Goal: Information Seeking & Learning: Learn about a topic

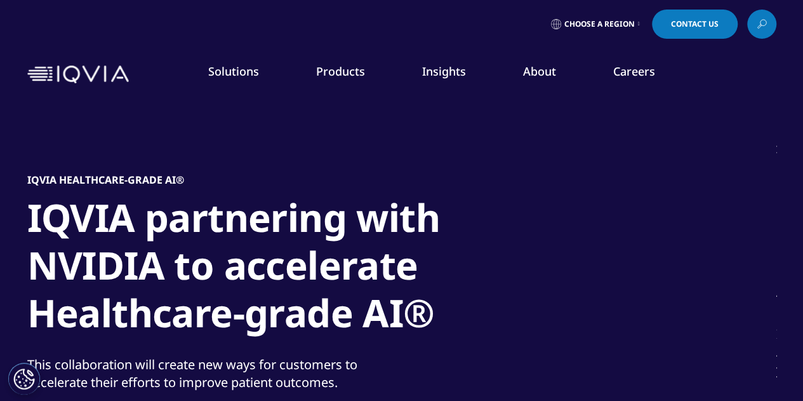
click at [100, 229] on link "Real World Evidence" at bounding box center [76, 229] width 89 height 13
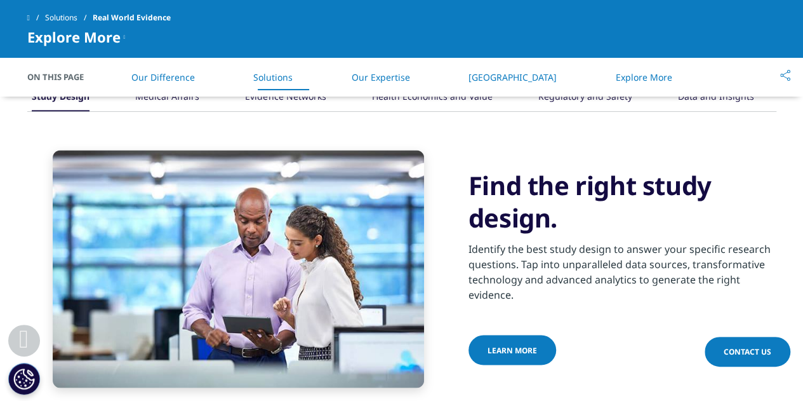
scroll to position [1000, 0]
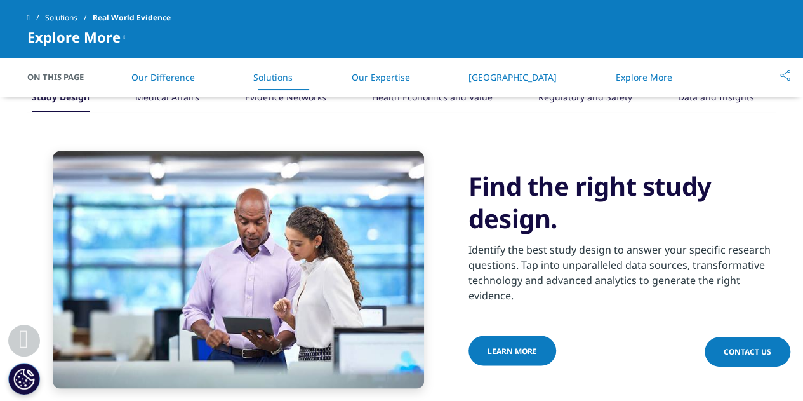
click at [474, 219] on h3 "Find the right study design." at bounding box center [623, 202] width 308 height 64
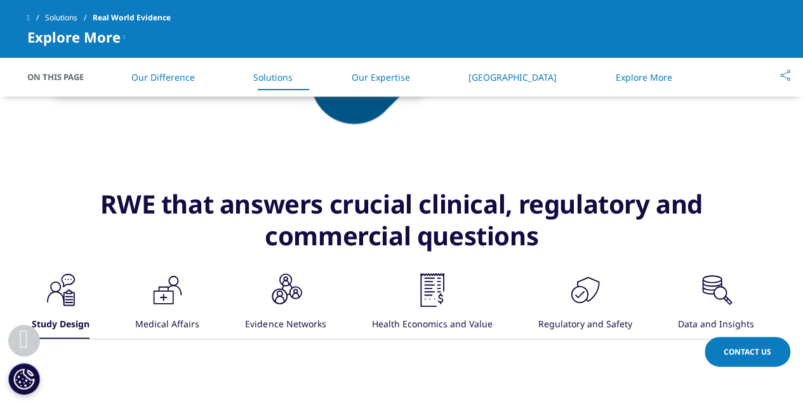
scroll to position [777, 0]
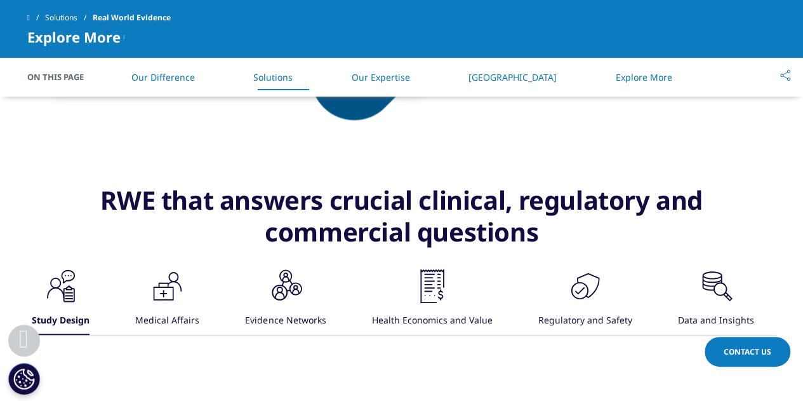
click at [173, 288] on icon ".cls-1{fill:#231f20;}" at bounding box center [168, 286] width 38 height 38
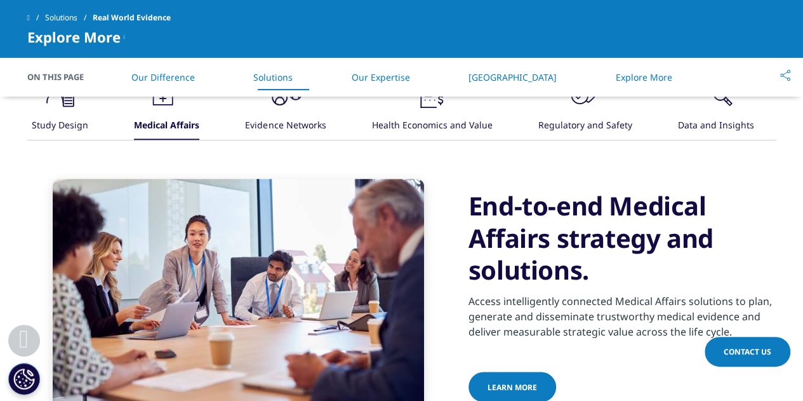
scroll to position [1039, 0]
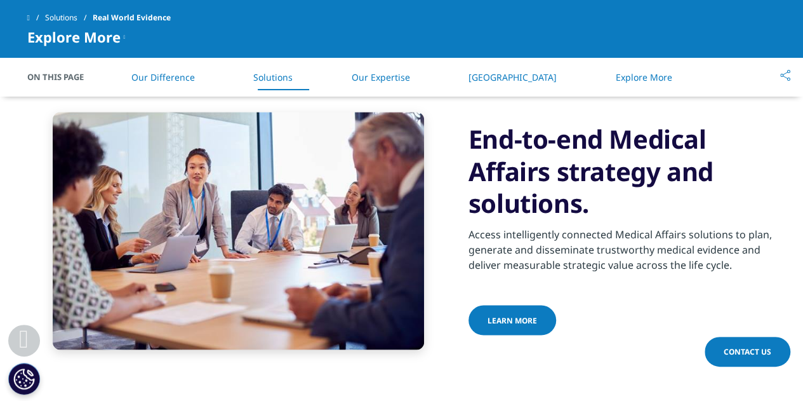
click at [512, 328] on link "Learn more" at bounding box center [513, 320] width 88 height 30
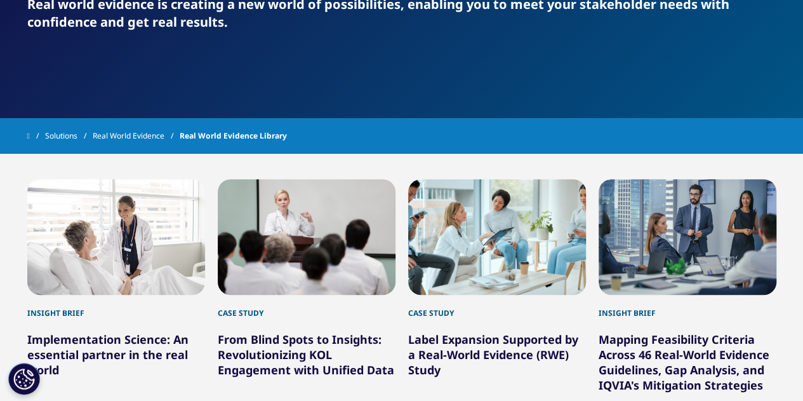
scroll to position [196, 0]
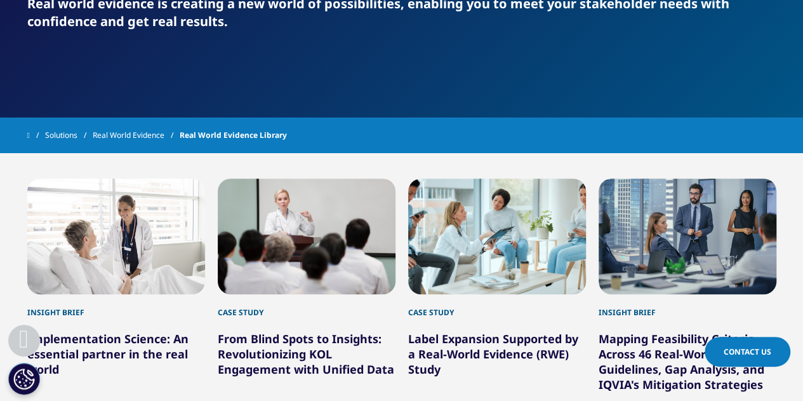
click at [145, 127] on link "Real World Evidence" at bounding box center [136, 135] width 87 height 23
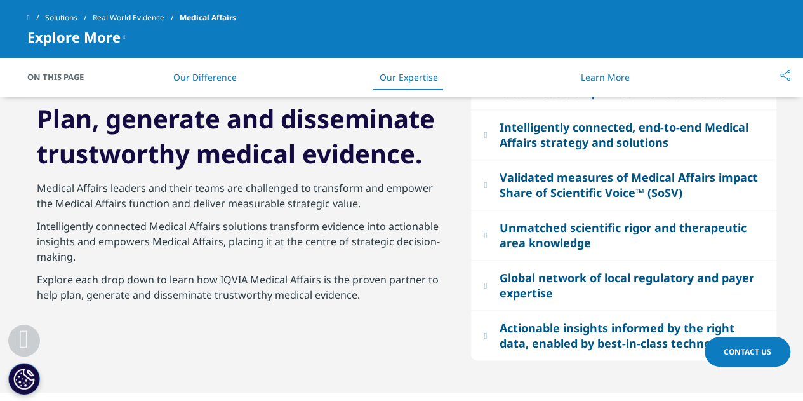
scroll to position [731, 0]
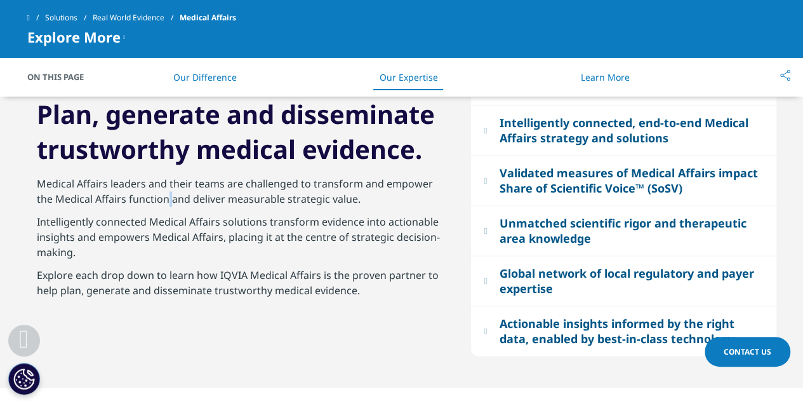
drag, startPoint x: 199, startPoint y: 193, endPoint x: 165, endPoint y: 195, distance: 34.3
click at [165, 195] on p "Medical Affairs leaders and their teams are challenged to transform and empower…" at bounding box center [240, 195] width 406 height 38
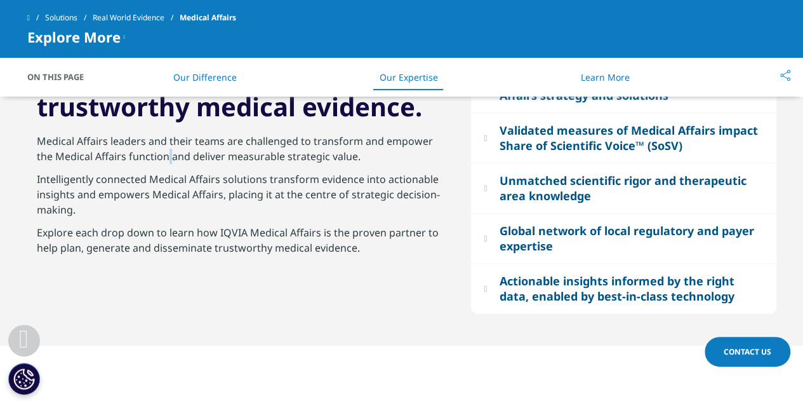
scroll to position [773, 0]
click at [97, 241] on p "Explore each drop down to learn how IQVIA Medical Affairs is the proven partner…" at bounding box center [240, 244] width 406 height 38
drag, startPoint x: 361, startPoint y: 244, endPoint x: 35, endPoint y: 237, distance: 326.5
click at [35, 237] on div "Plan, generate and disseminate trustworthy medical evidence. Medical Affairs le…" at bounding box center [239, 172] width 425 height 234
click at [81, 210] on p "Intelligently connected Medical Affairs solutions transform evidence into actio…" at bounding box center [240, 198] width 406 height 53
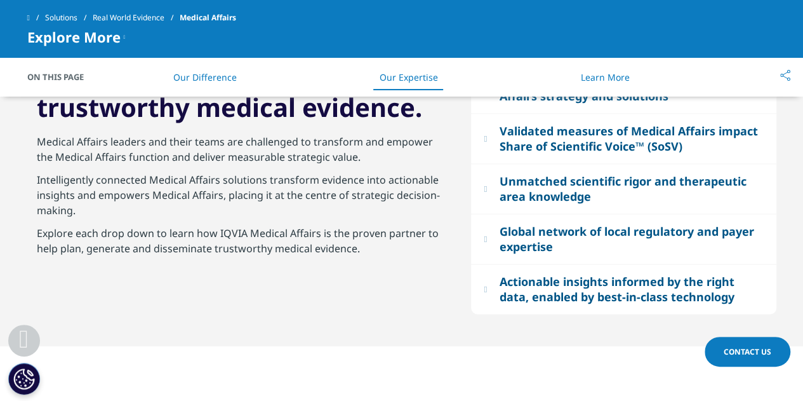
click at [80, 211] on p "Intelligently connected Medical Affairs solutions transform evidence into actio…" at bounding box center [240, 198] width 406 height 53
drag, startPoint x: 36, startPoint y: 182, endPoint x: 84, endPoint y: 213, distance: 57.2
click at [84, 213] on p "Intelligently connected Medical Affairs solutions transform evidence into actio…" at bounding box center [240, 198] width 406 height 53
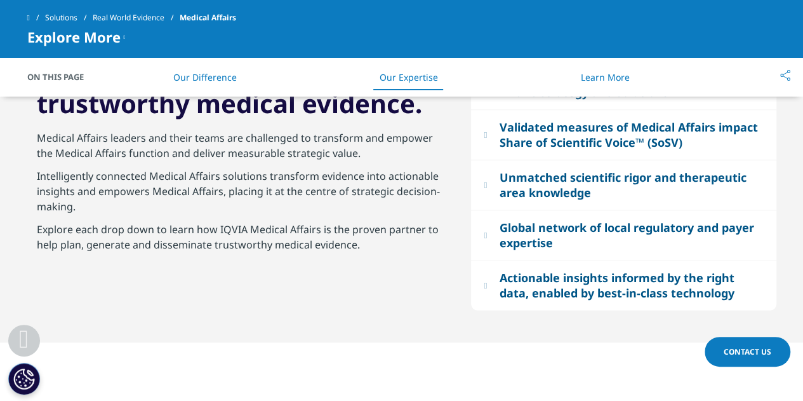
scroll to position [786, 0]
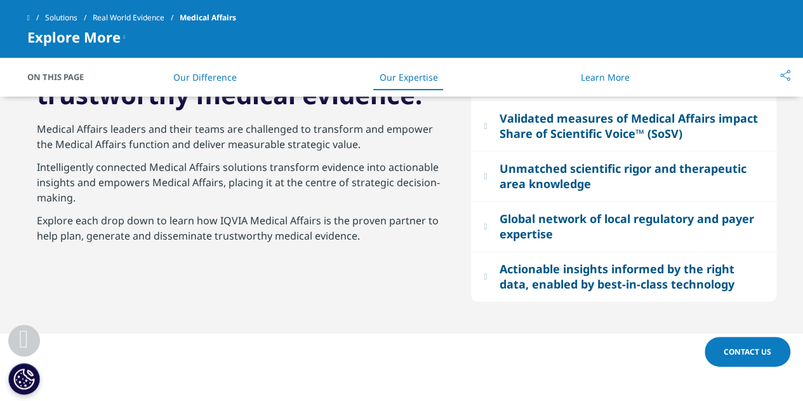
drag, startPoint x: 359, startPoint y: 240, endPoint x: 38, endPoint y: 223, distance: 321.1
click at [38, 223] on p "Explore each drop down to learn how IQVIA Medical Affairs is the proven partner…" at bounding box center [240, 232] width 406 height 38
drag, startPoint x: 36, startPoint y: 229, endPoint x: 358, endPoint y: 241, distance: 322.2
click at [358, 241] on div "Plan, generate and disseminate trustworthy medical evidence. Medical Affairs le…" at bounding box center [239, 159] width 425 height 234
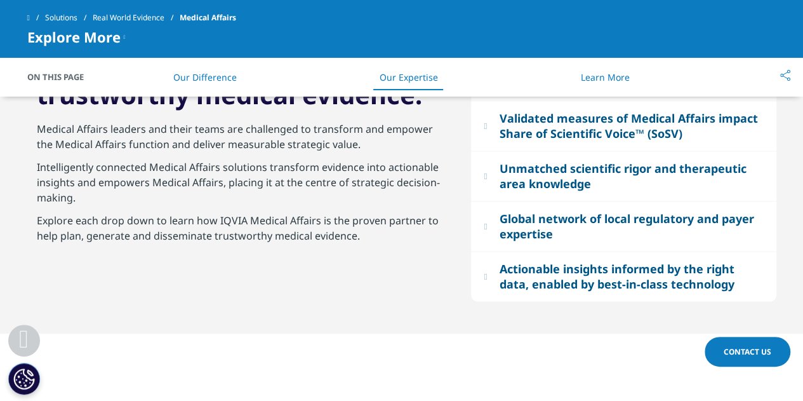
click at [262, 227] on p "Explore each drop down to learn how IQVIA Medical Affairs is the proven partner…" at bounding box center [240, 232] width 406 height 38
click at [187, 199] on p "Intelligently connected Medical Affairs solutions transform evidence into actio…" at bounding box center [240, 185] width 406 height 53
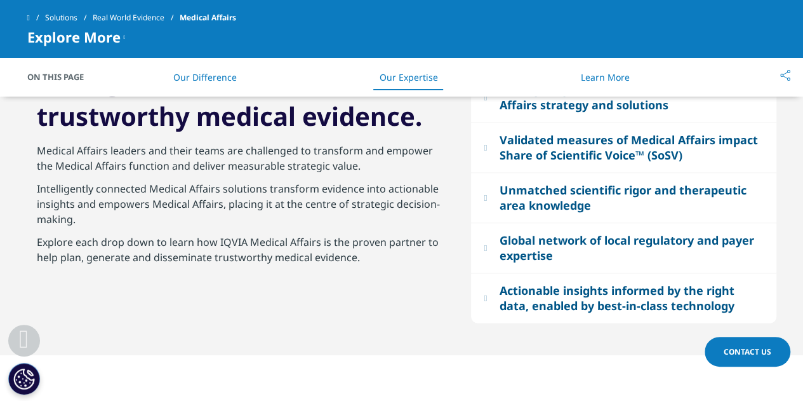
scroll to position [762, 0]
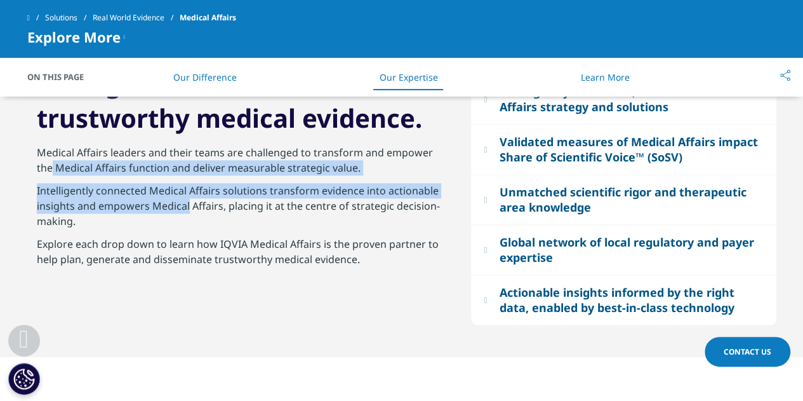
drag, startPoint x: 49, startPoint y: 183, endPoint x: 183, endPoint y: 213, distance: 137.3
click at [183, 213] on div "Medical Affairs leaders and their teams are challenged to transform and empower…" at bounding box center [240, 222] width 406 height 155
click at [183, 213] on p "Intelligently connected Medical Affairs solutions transform evidence into actio…" at bounding box center [240, 209] width 406 height 53
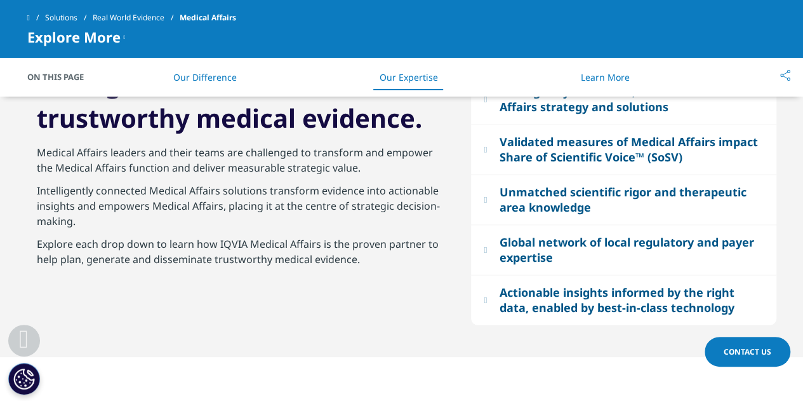
scroll to position [777, 0]
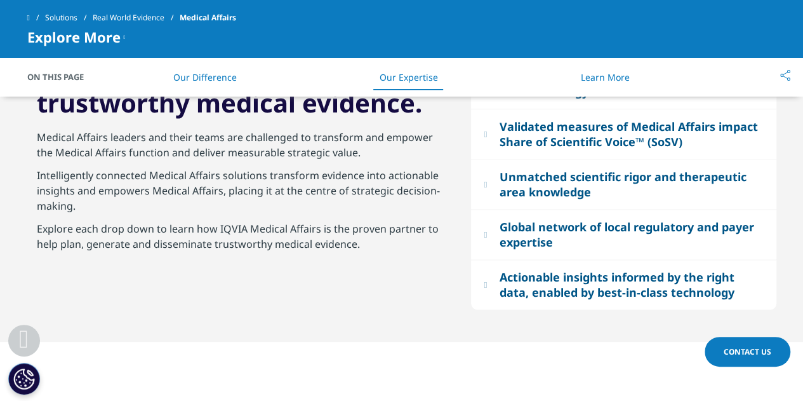
click at [84, 211] on p "Intelligently connected Medical Affairs solutions transform evidence into actio…" at bounding box center [240, 194] width 406 height 53
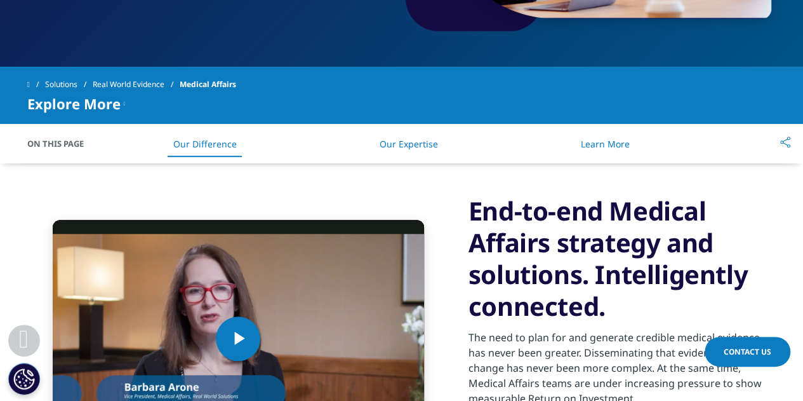
scroll to position [347, 0]
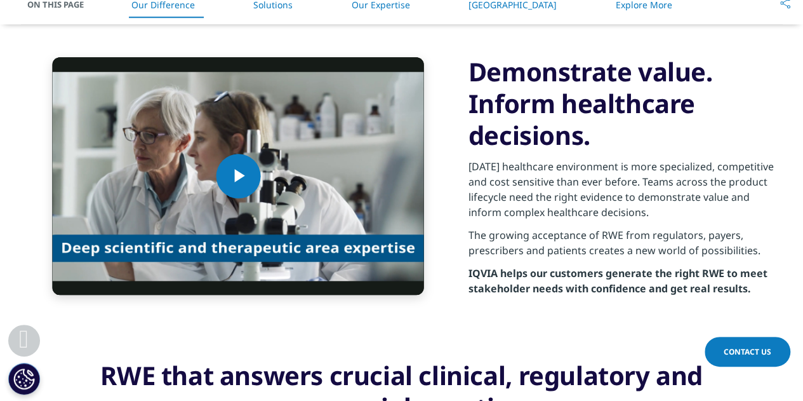
scroll to position [493, 0]
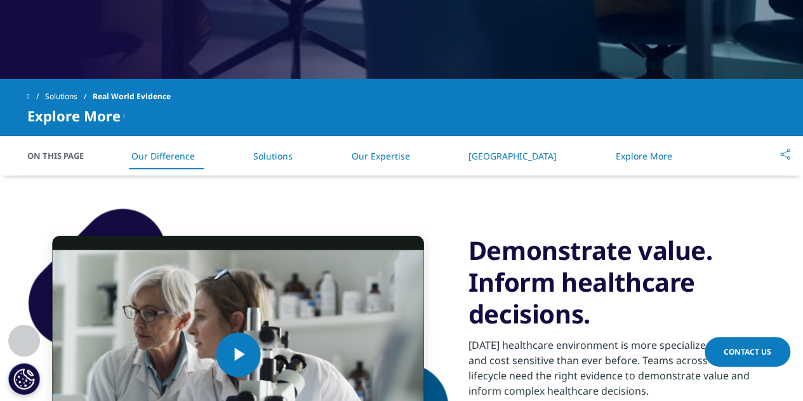
click at [145, 136] on div "On This Page Our Difference Solutions Our Expertise [GEOGRAPHIC_DATA] Explore M…" at bounding box center [401, 155] width 749 height 39
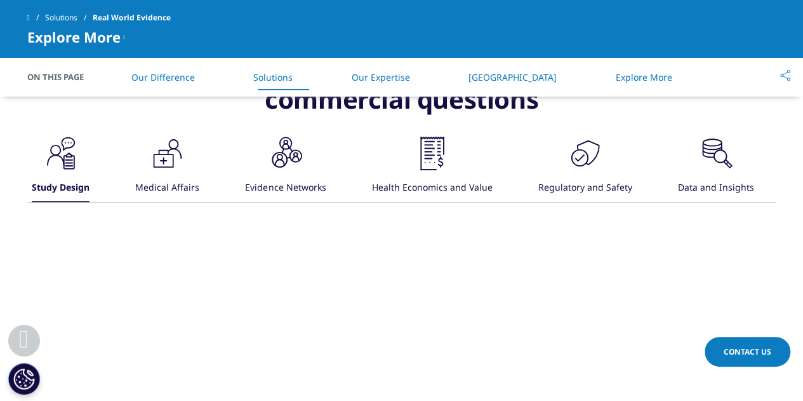
scroll to position [916, 0]
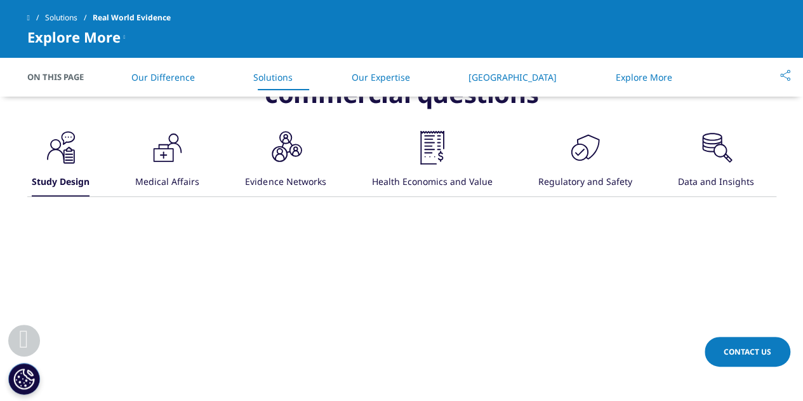
click at [591, 155] on icon ".cls-1{fill:#231f20;}" at bounding box center [585, 147] width 38 height 38
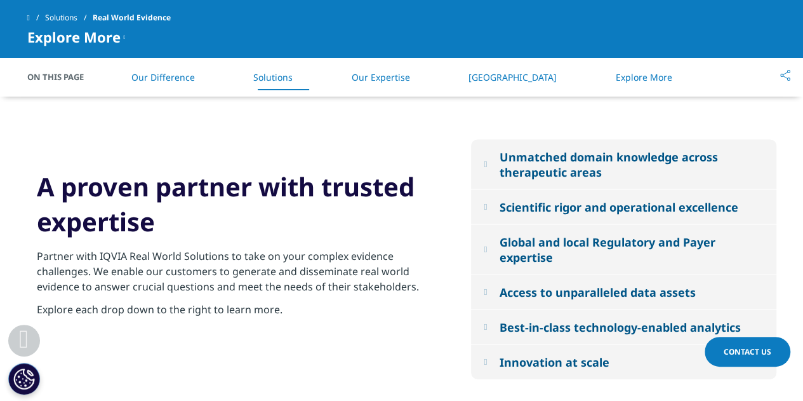
scroll to position [1313, 0]
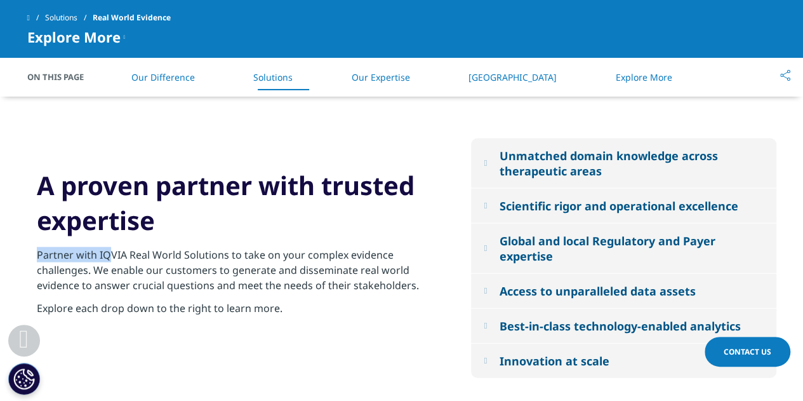
drag, startPoint x: 37, startPoint y: 252, endPoint x: 108, endPoint y: 257, distance: 70.6
click at [108, 257] on p "Partner with IQVIA Real World Solutions to take on your complex evidence challe…" at bounding box center [240, 273] width 406 height 53
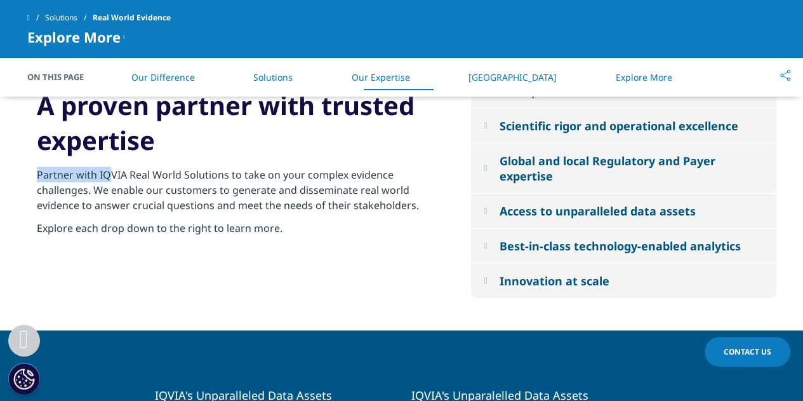
scroll to position [1392, 0]
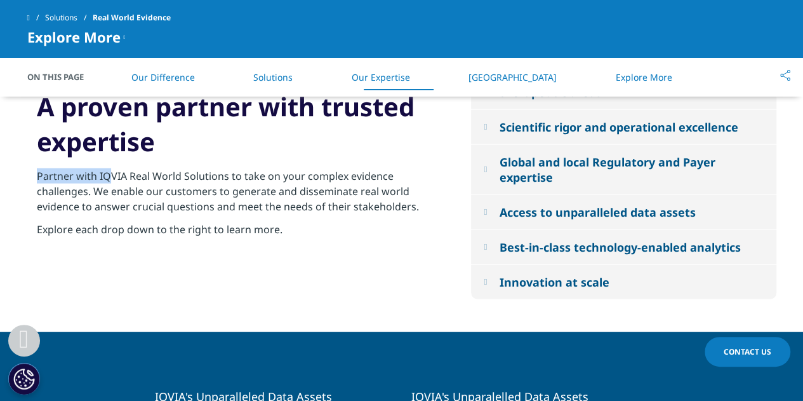
click at [39, 177] on p "Partner with IQVIA Real World Solutions to take on your complex evidence challe…" at bounding box center [240, 194] width 406 height 53
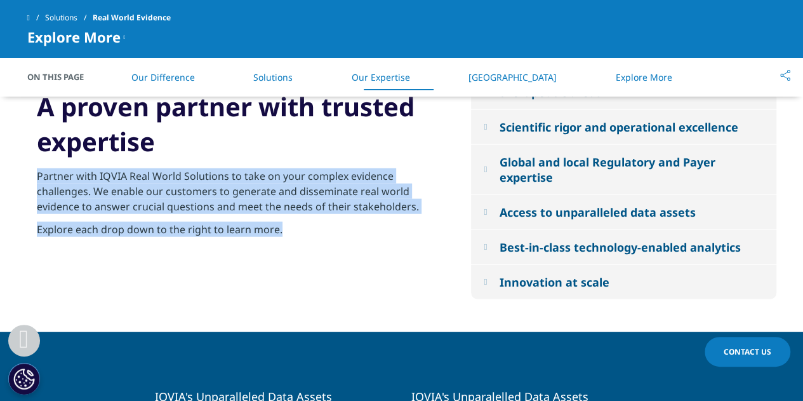
drag, startPoint x: 37, startPoint y: 177, endPoint x: 312, endPoint y: 247, distance: 284.3
click at [312, 247] on div "Partner with IQVIA Real World Solutions to take on your complex evidence challe…" at bounding box center [240, 219] width 406 height 102
click at [236, 170] on p "Partner with IQVIA Real World Solutions to take on your complex evidence challe…" at bounding box center [240, 194] width 406 height 53
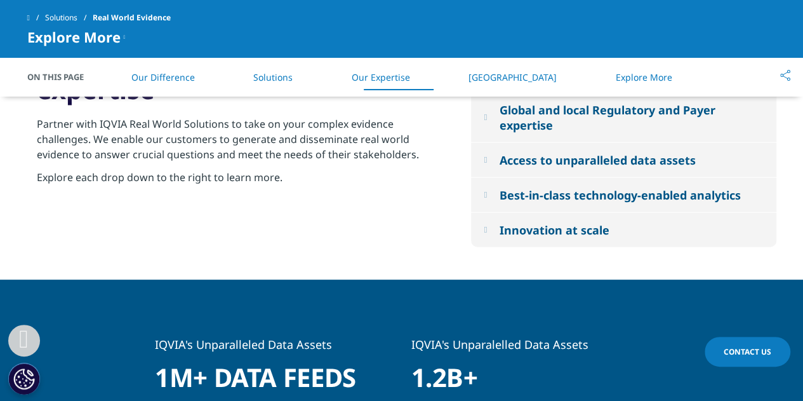
scroll to position [1442, 0]
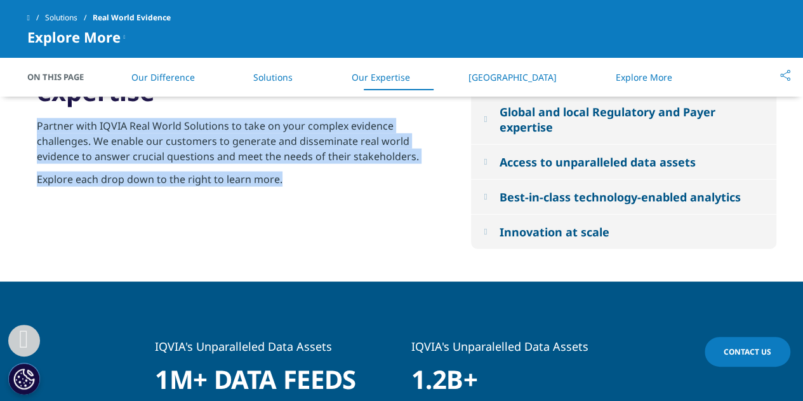
drag, startPoint x: 301, startPoint y: 182, endPoint x: 36, endPoint y: 126, distance: 271.3
click at [36, 126] on div "A proven partner with trusted expertise Partner with IQVIA Real World Solutions…" at bounding box center [239, 129] width 425 height 181
drag, startPoint x: 36, startPoint y: 126, endPoint x: 309, endPoint y: 180, distance: 278.2
click at [309, 180] on div "A proven partner with trusted expertise Partner with IQVIA Real World Solutions…" at bounding box center [239, 129] width 425 height 181
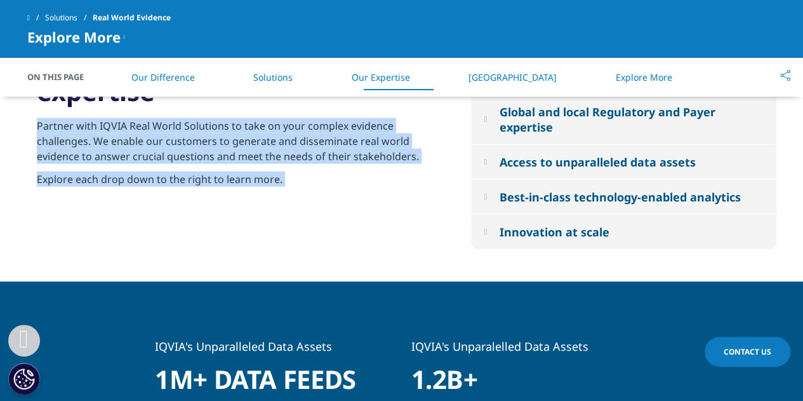
click at [309, 180] on p "Explore each drop down to the right to learn more." at bounding box center [240, 182] width 406 height 23
drag, startPoint x: 309, startPoint y: 180, endPoint x: 43, endPoint y: 131, distance: 270.4
click at [43, 131] on div "Partner with IQVIA Real World Solutions to take on your complex evidence challe…" at bounding box center [240, 169] width 406 height 102
click at [43, 131] on p "Partner with IQVIA Real World Solutions to take on your complex evidence challe…" at bounding box center [240, 144] width 406 height 53
drag, startPoint x: 37, startPoint y: 127, endPoint x: 307, endPoint y: 182, distance: 276.1
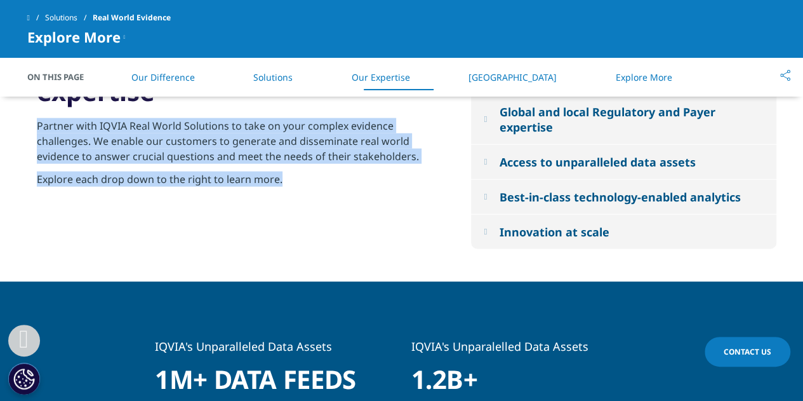
click at [307, 182] on div "Partner with IQVIA Real World Solutions to take on your complex evidence challe…" at bounding box center [240, 169] width 406 height 102
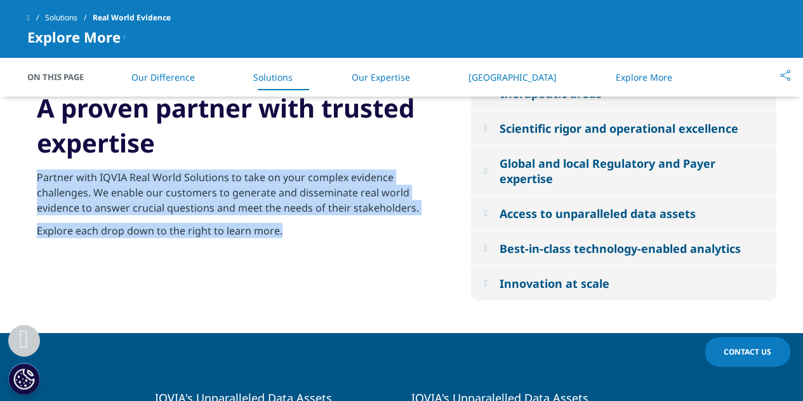
scroll to position [1320, 0]
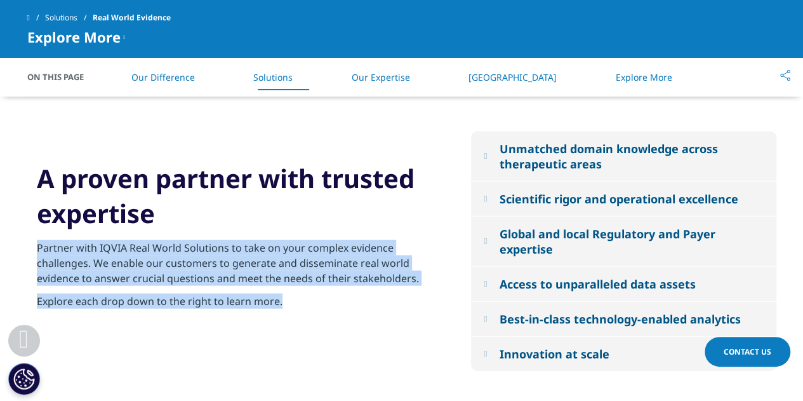
click at [293, 284] on p "Partner with IQVIA Real World Solutions to take on your complex evidence challe…" at bounding box center [240, 266] width 406 height 53
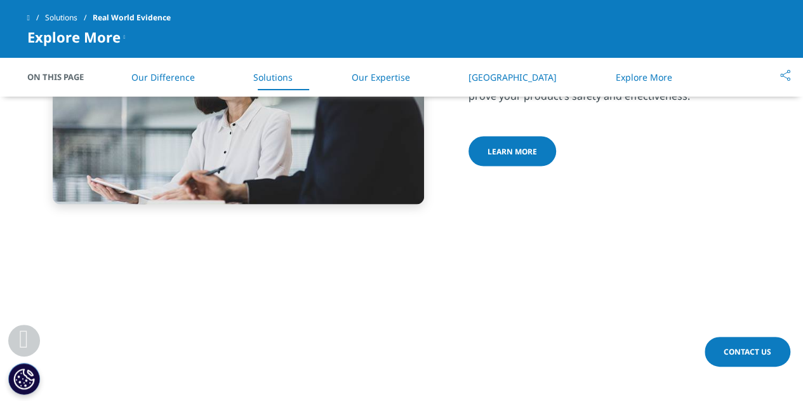
scroll to position [1088, 0]
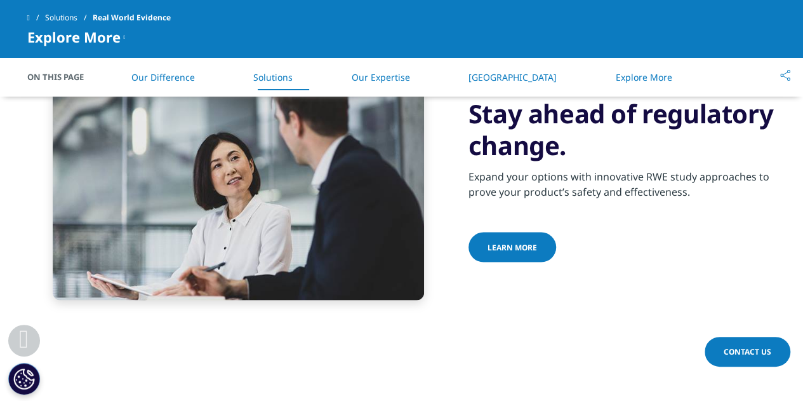
click at [653, 299] on div "RWE that answers crucial clinical, regulatory and commercial questions .st0{fil…" at bounding box center [401, 86] width 749 height 490
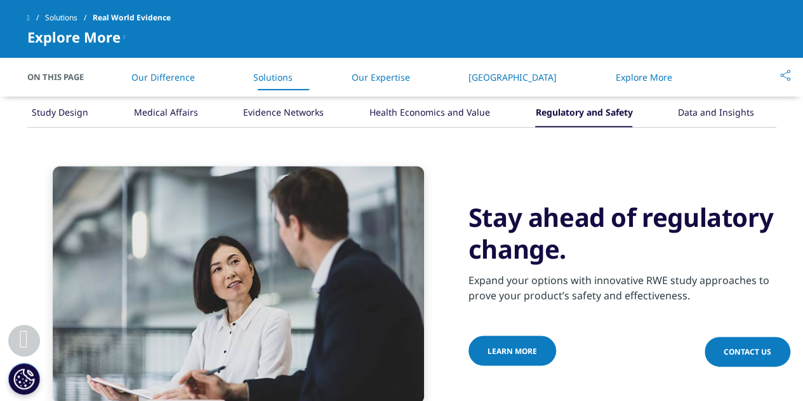
scroll to position [986, 0]
click at [504, 344] on span "Learn more" at bounding box center [513, 349] width 50 height 11
